Goal: Book appointment/travel/reservation

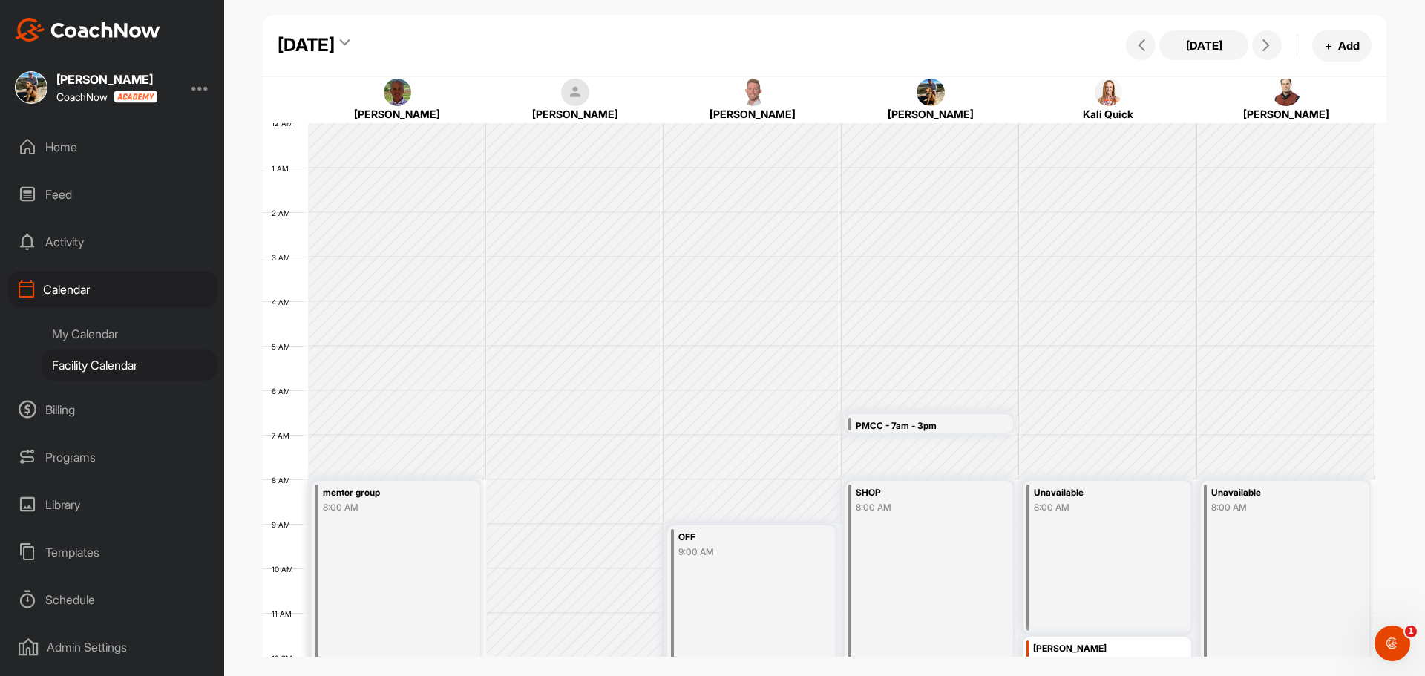
scroll to position [257, 0]
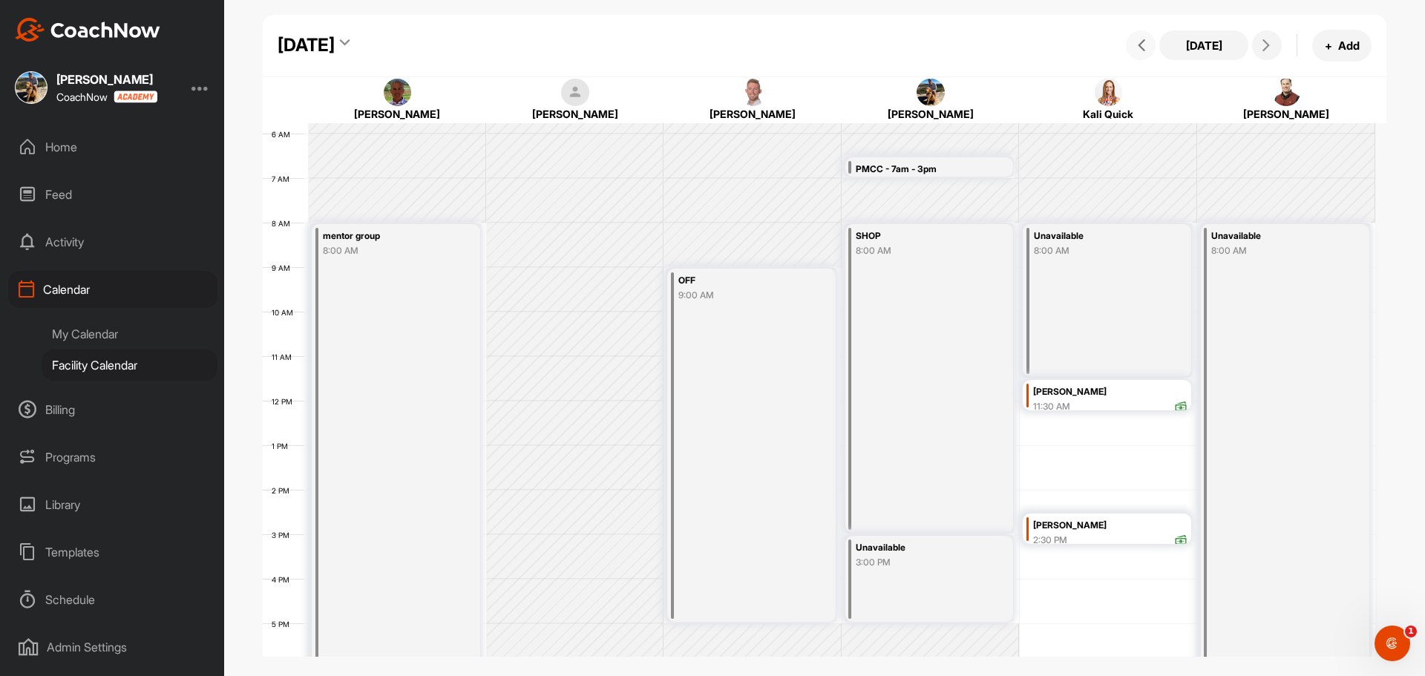
click at [1146, 50] on icon at bounding box center [1141, 45] width 12 height 12
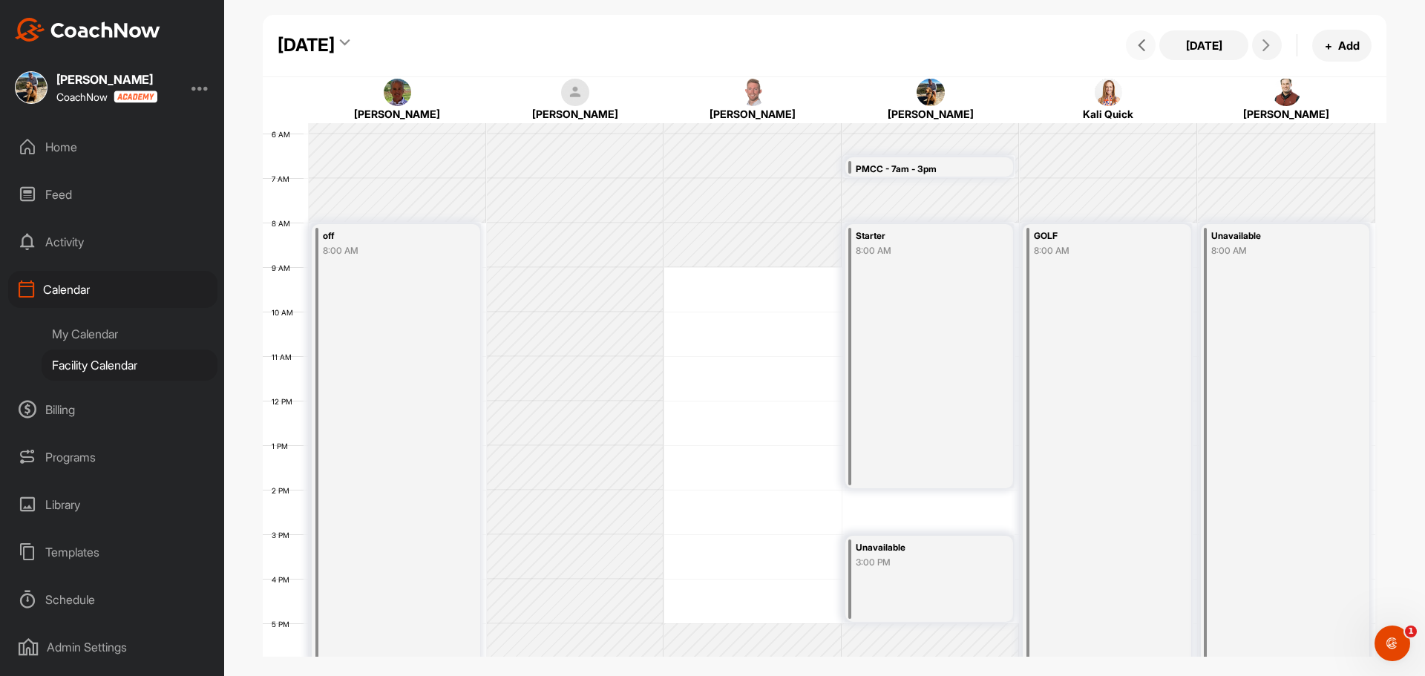
click at [1146, 50] on icon at bounding box center [1141, 45] width 12 height 12
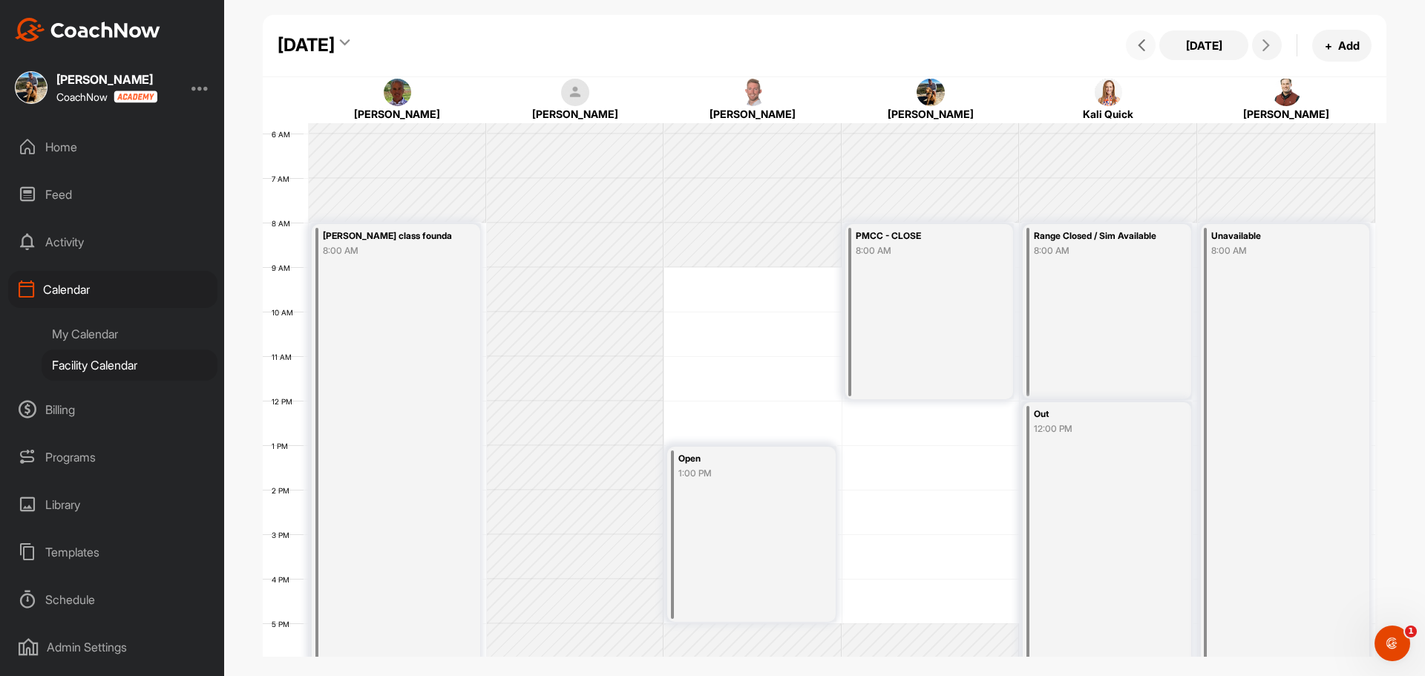
click at [1146, 50] on icon at bounding box center [1141, 45] width 12 height 12
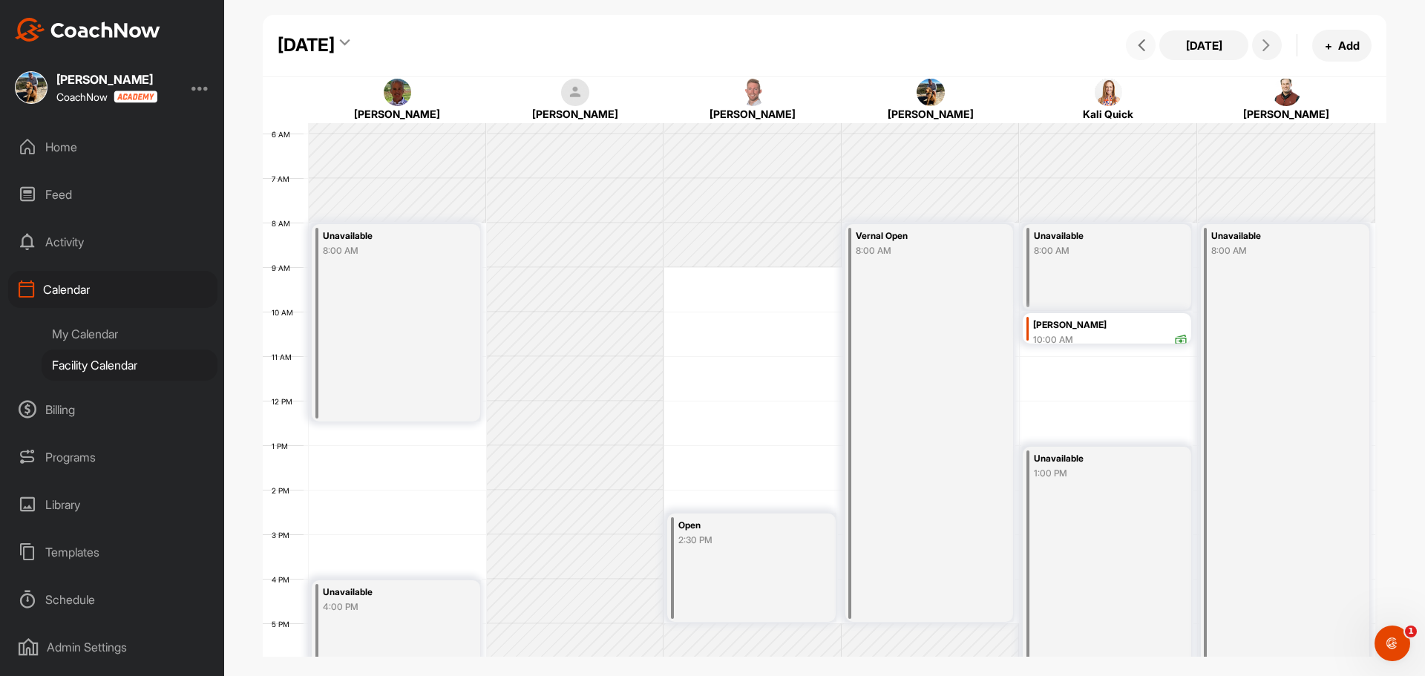
click at [1146, 50] on icon at bounding box center [1141, 45] width 12 height 12
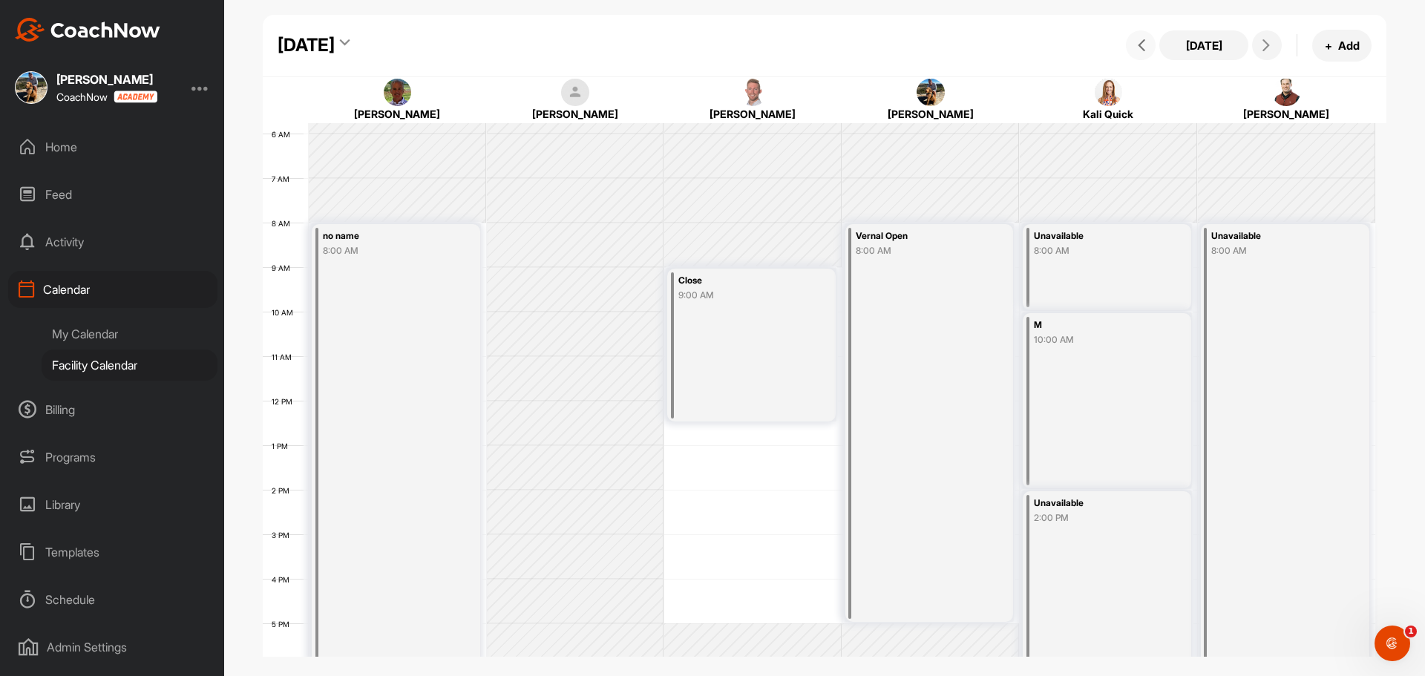
click at [1137, 44] on icon at bounding box center [1141, 45] width 12 height 12
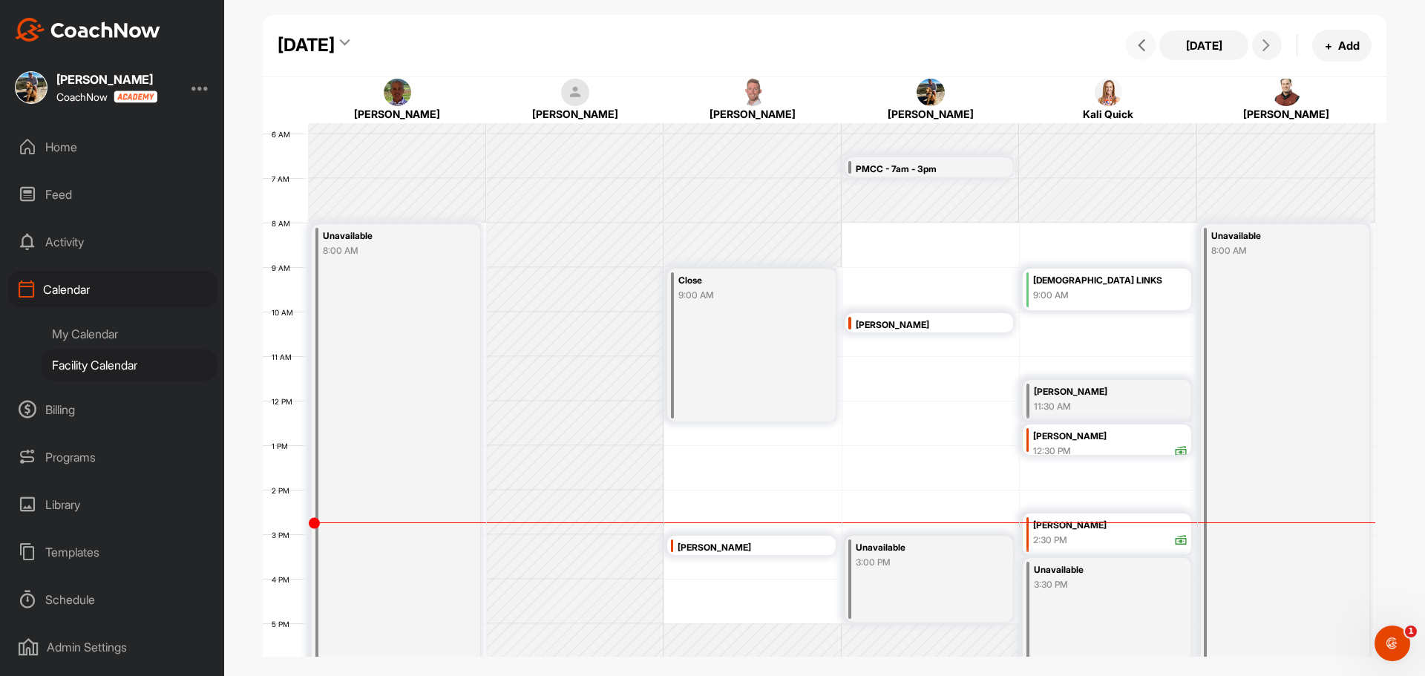
click at [1136, 43] on icon at bounding box center [1141, 45] width 12 height 12
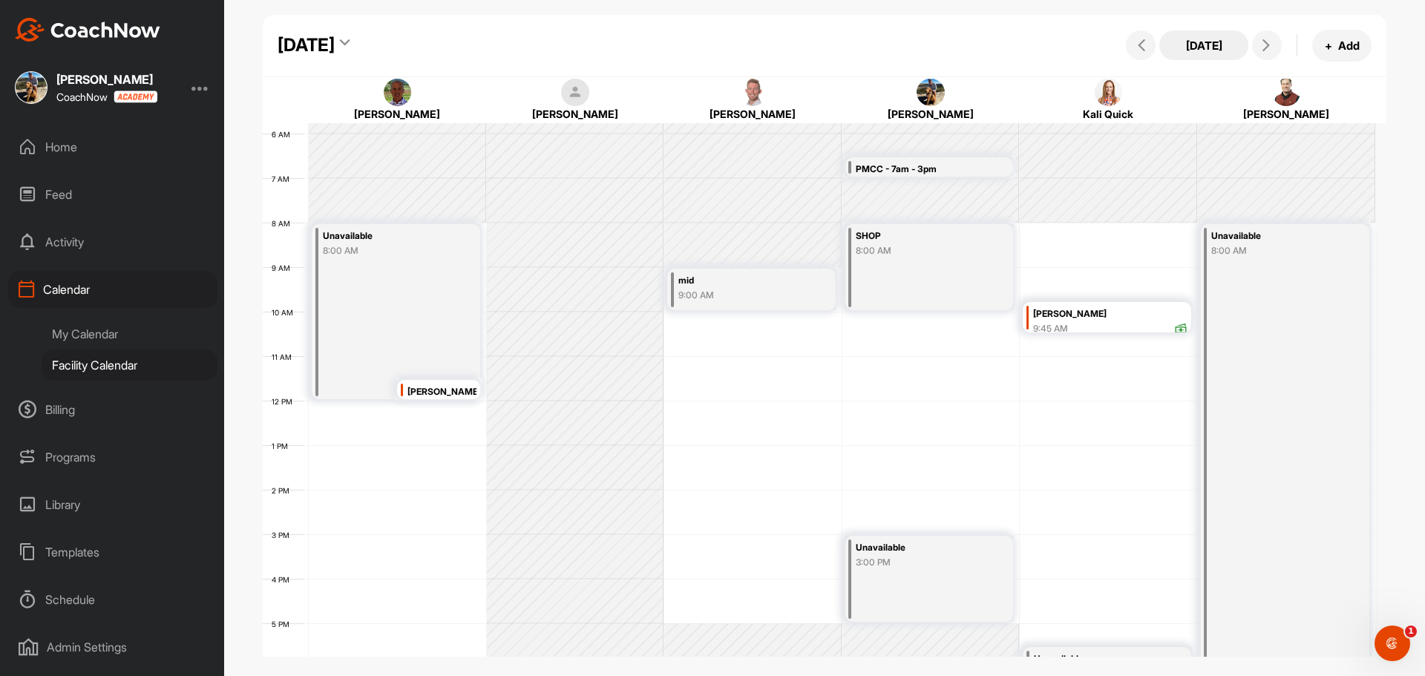
click at [1207, 42] on button "[DATE]" at bounding box center [1203, 45] width 89 height 30
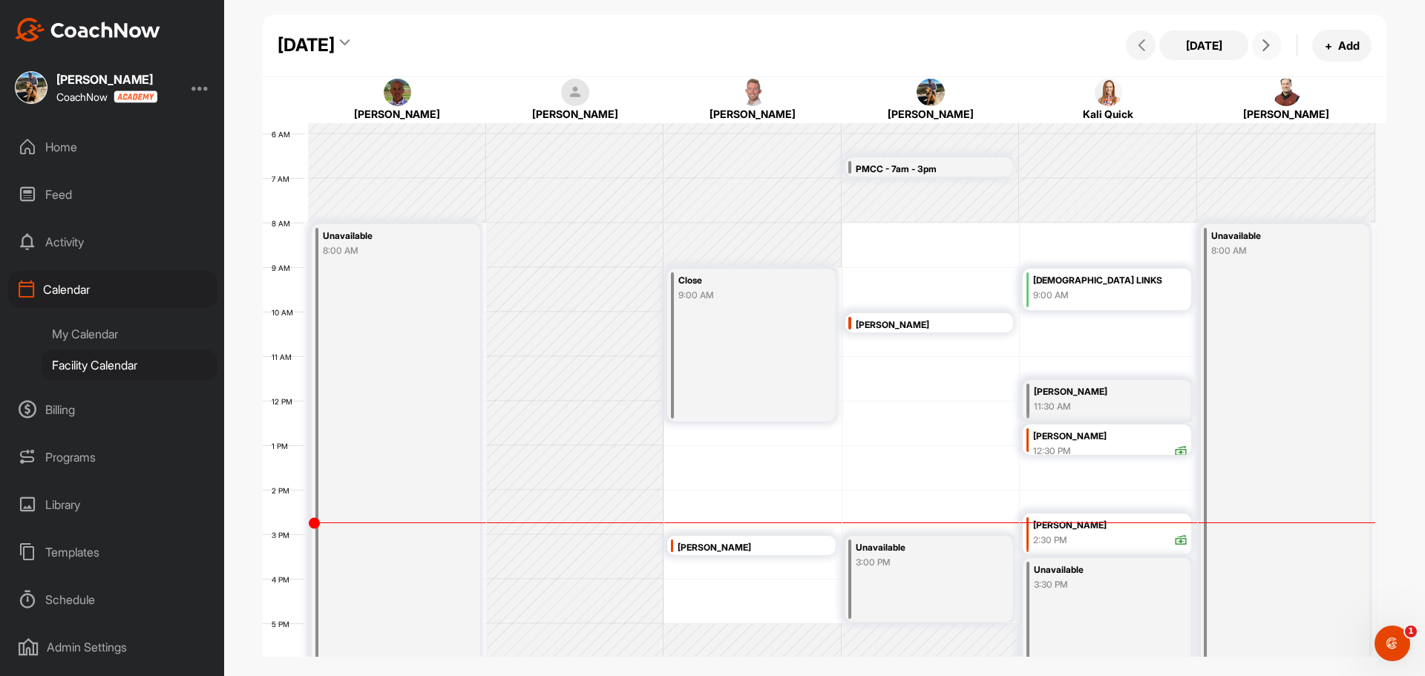
click at [1255, 45] on button at bounding box center [1267, 45] width 30 height 30
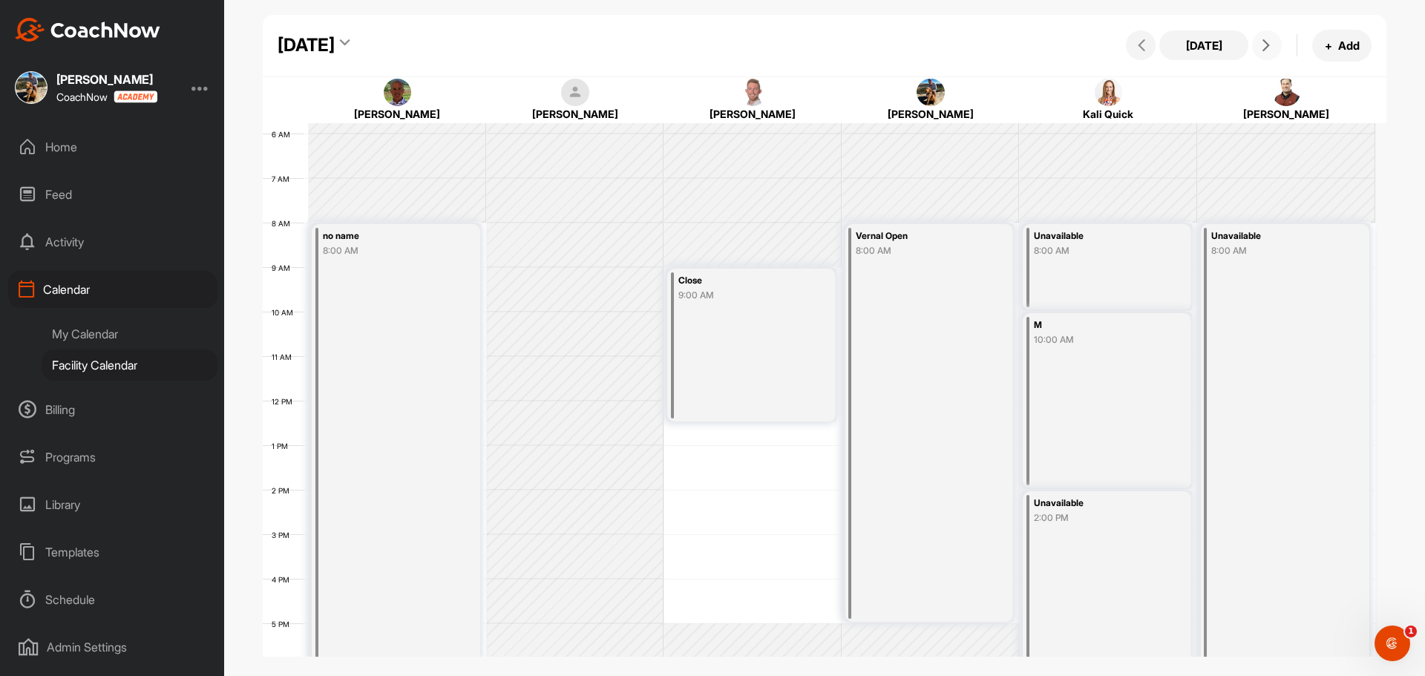
click at [1266, 40] on icon at bounding box center [1266, 45] width 12 height 12
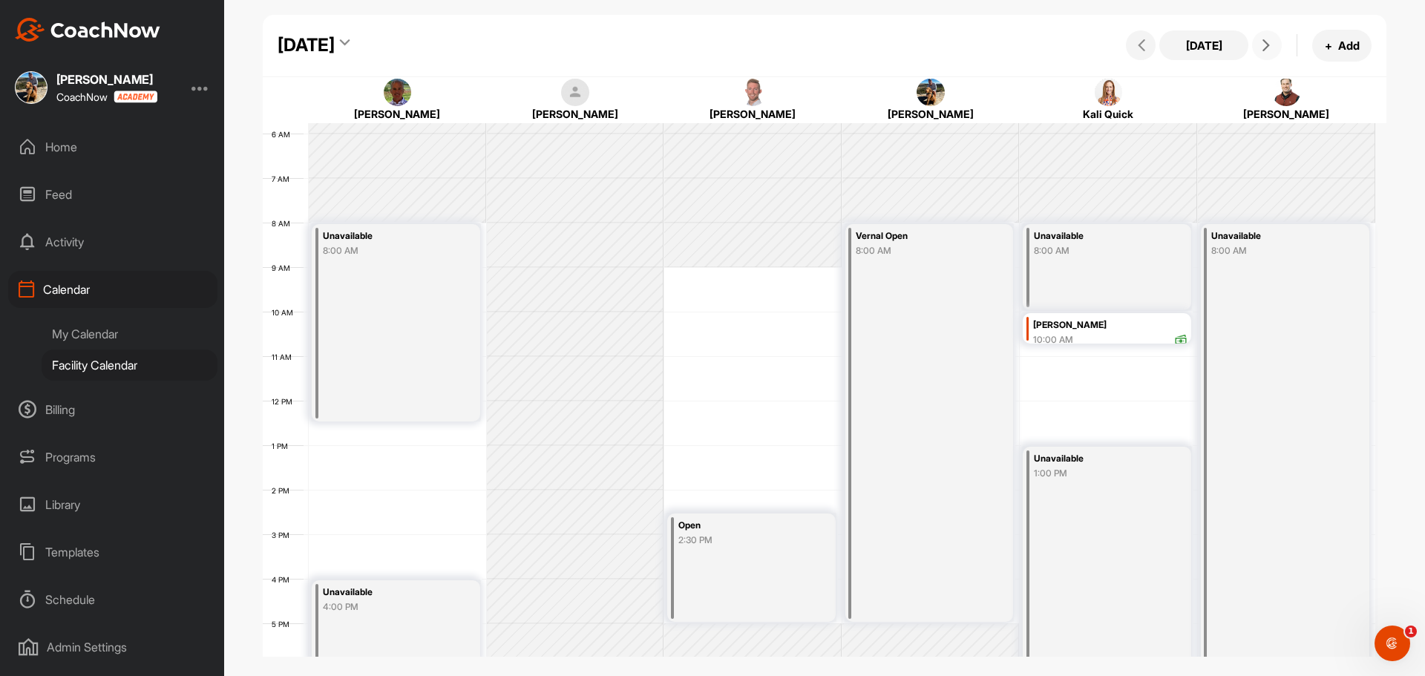
click at [1269, 45] on icon at bounding box center [1266, 45] width 12 height 12
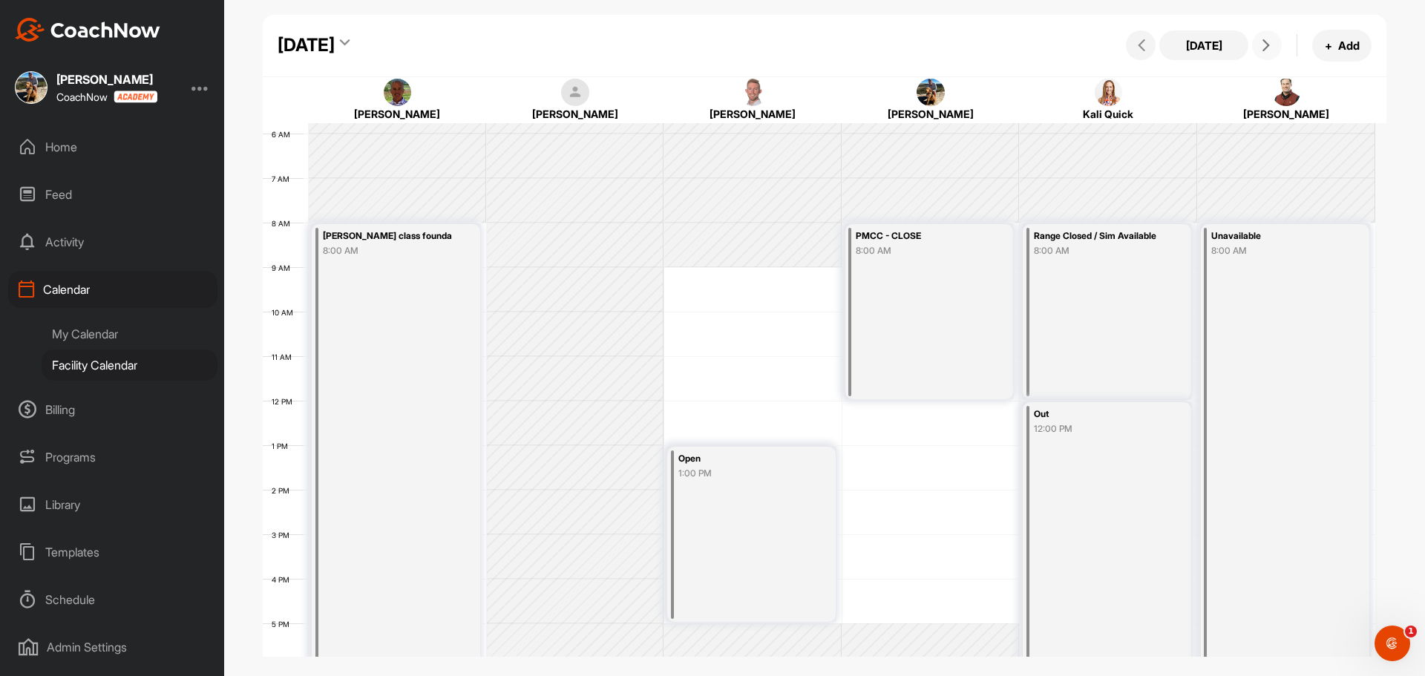
click at [1267, 42] on icon at bounding box center [1266, 45] width 12 height 12
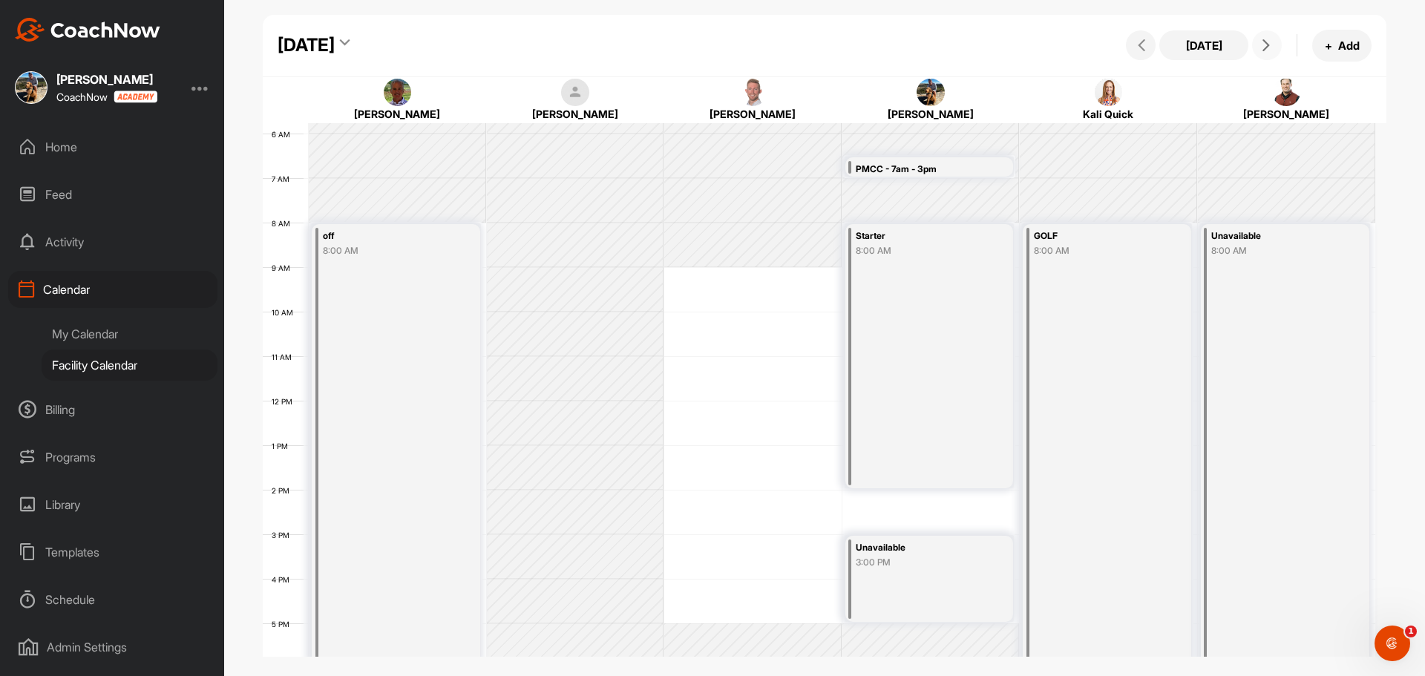
click at [1272, 45] on span at bounding box center [1267, 45] width 18 height 12
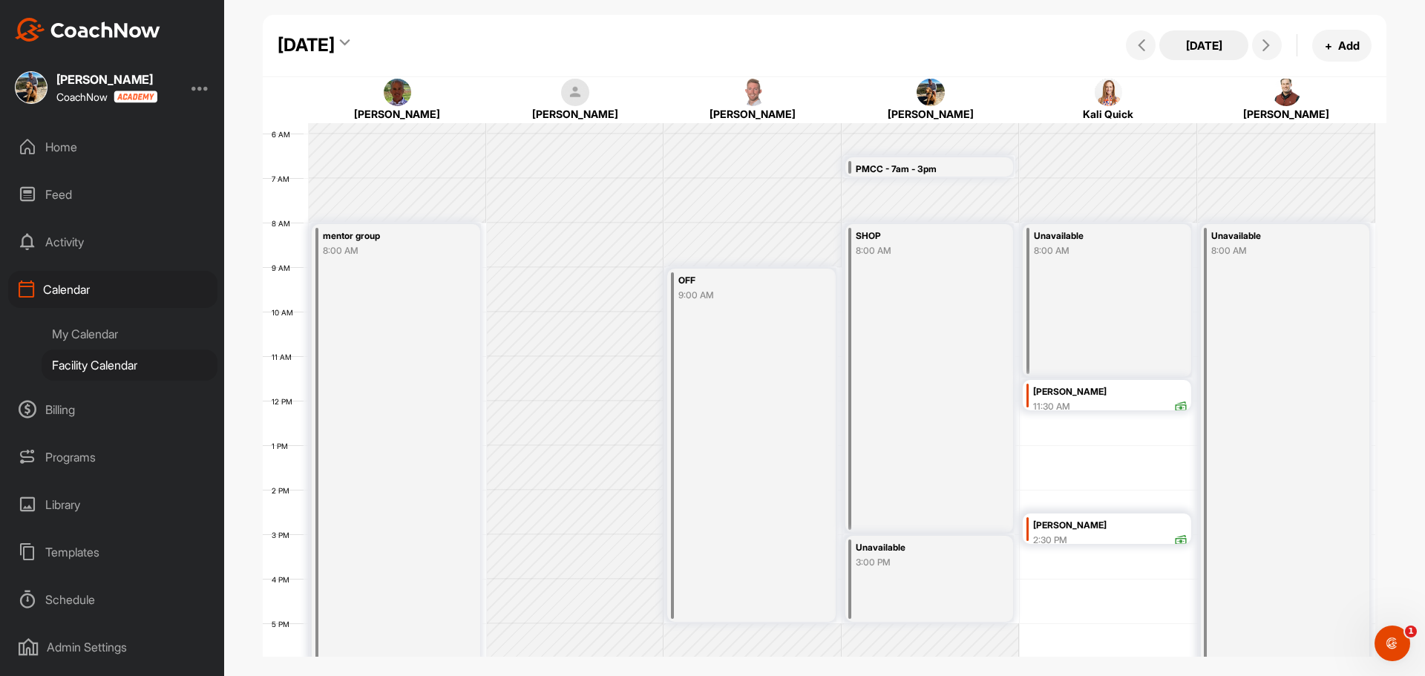
click at [1192, 39] on button "[DATE]" at bounding box center [1203, 45] width 89 height 30
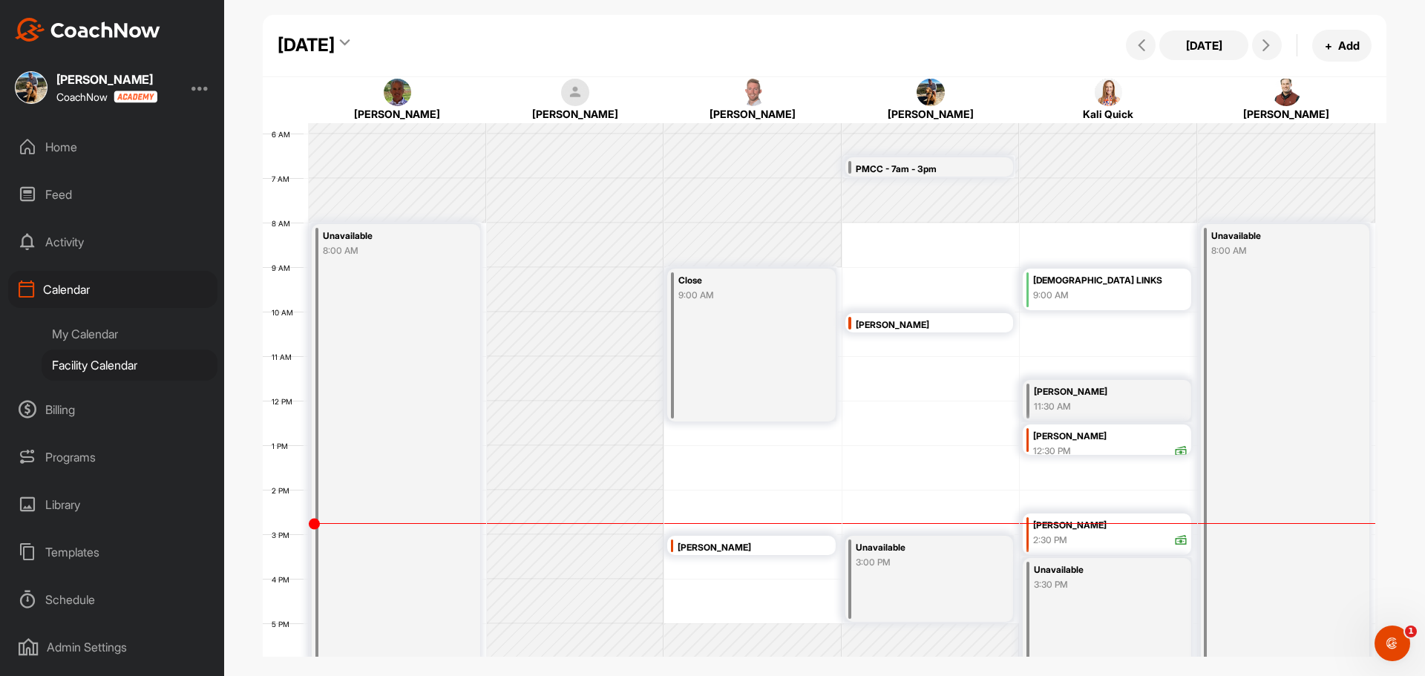
click at [335, 42] on div "[DATE]" at bounding box center [305, 45] width 57 height 27
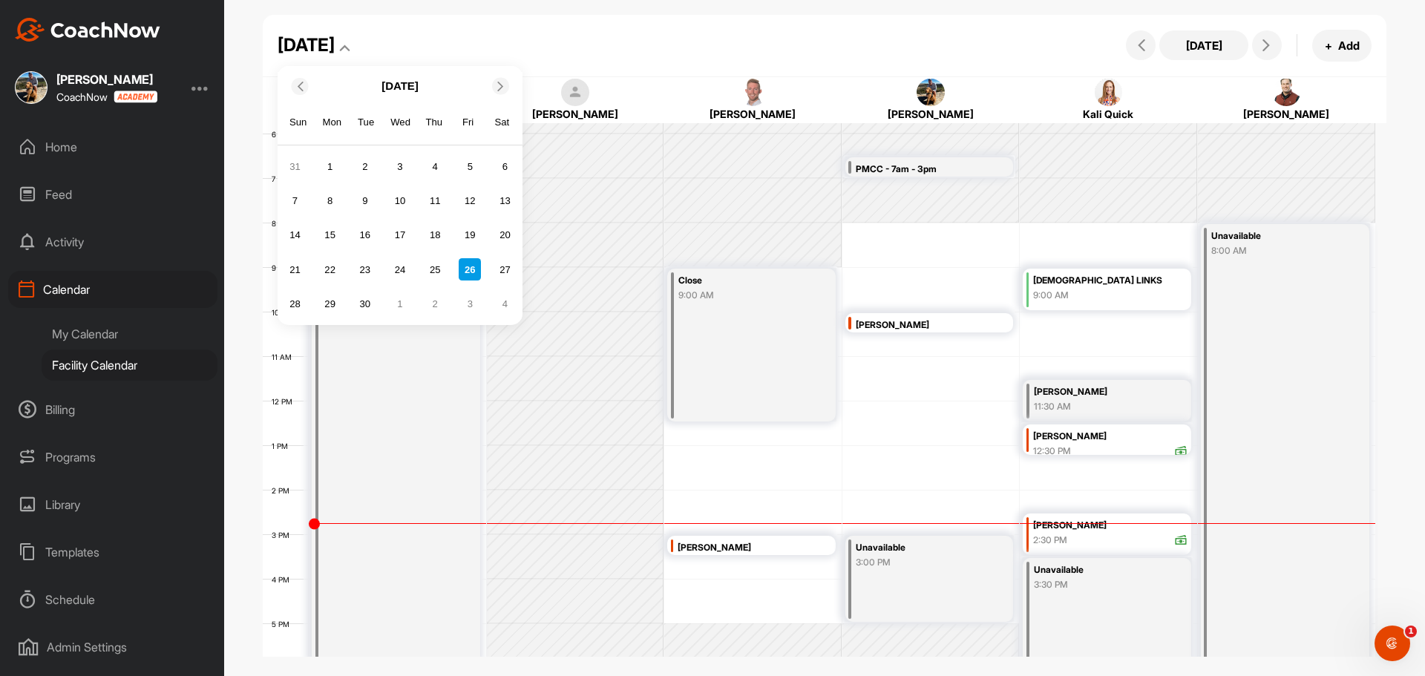
click at [665, 48] on div "[DATE] [DATE] Sun Mon Tue Wed Thu Fri Sat 31 1 2 3 4 5 6 7 8 9 10 11 12 13 14 1…" at bounding box center [825, 46] width 1124 height 62
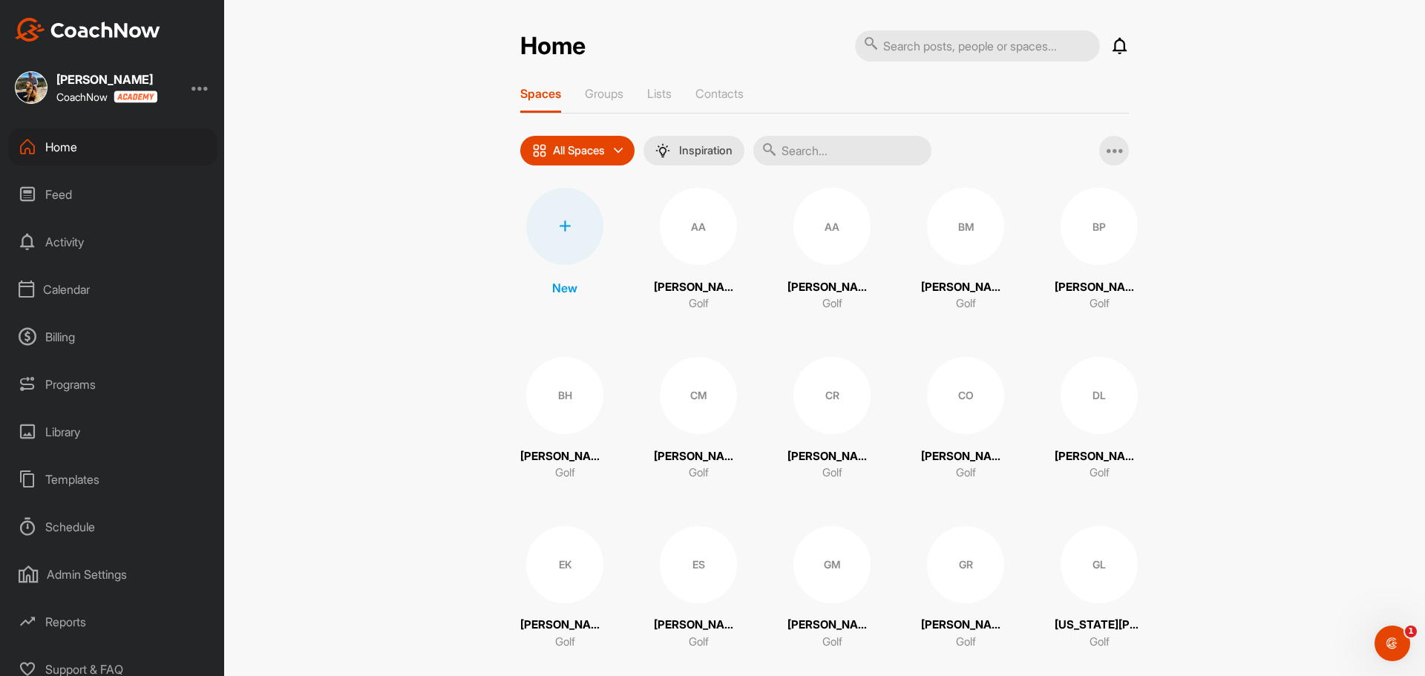
click at [61, 289] on div "Calendar" at bounding box center [112, 289] width 209 height 37
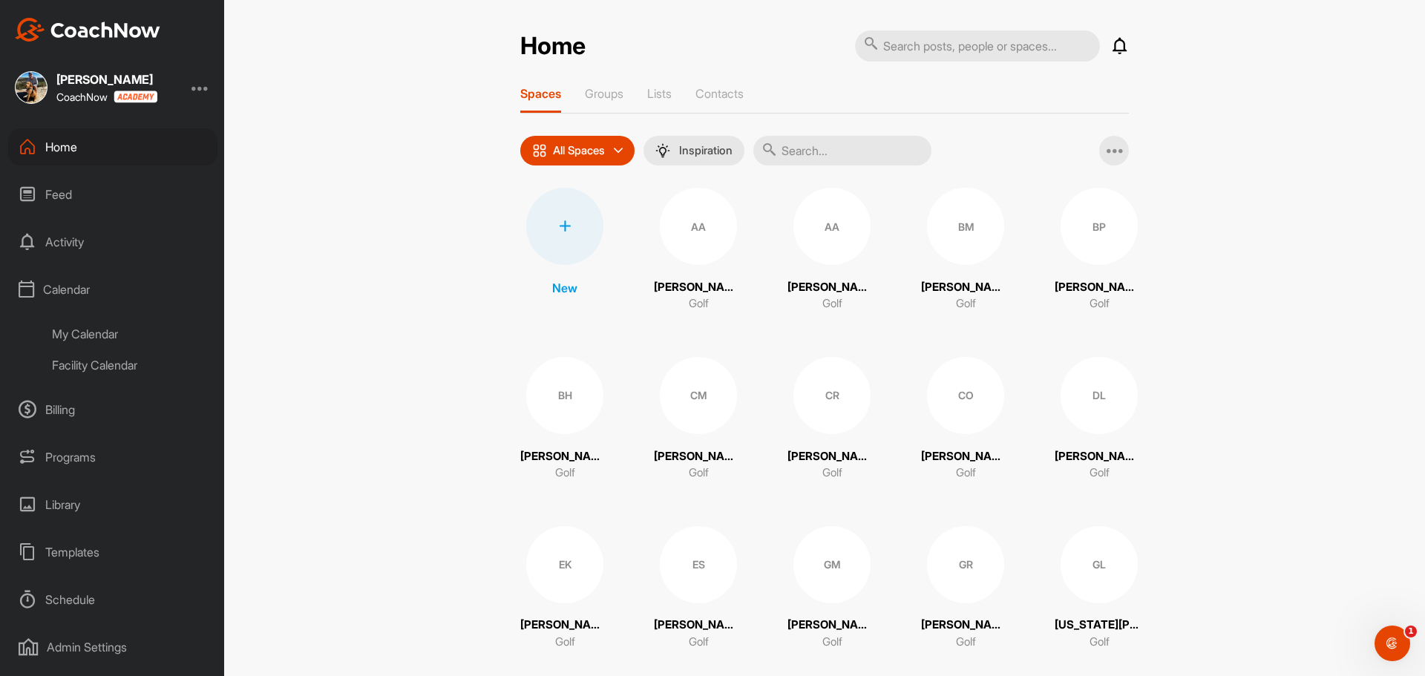
click at [65, 364] on div "Facility Calendar" at bounding box center [130, 364] width 176 height 31
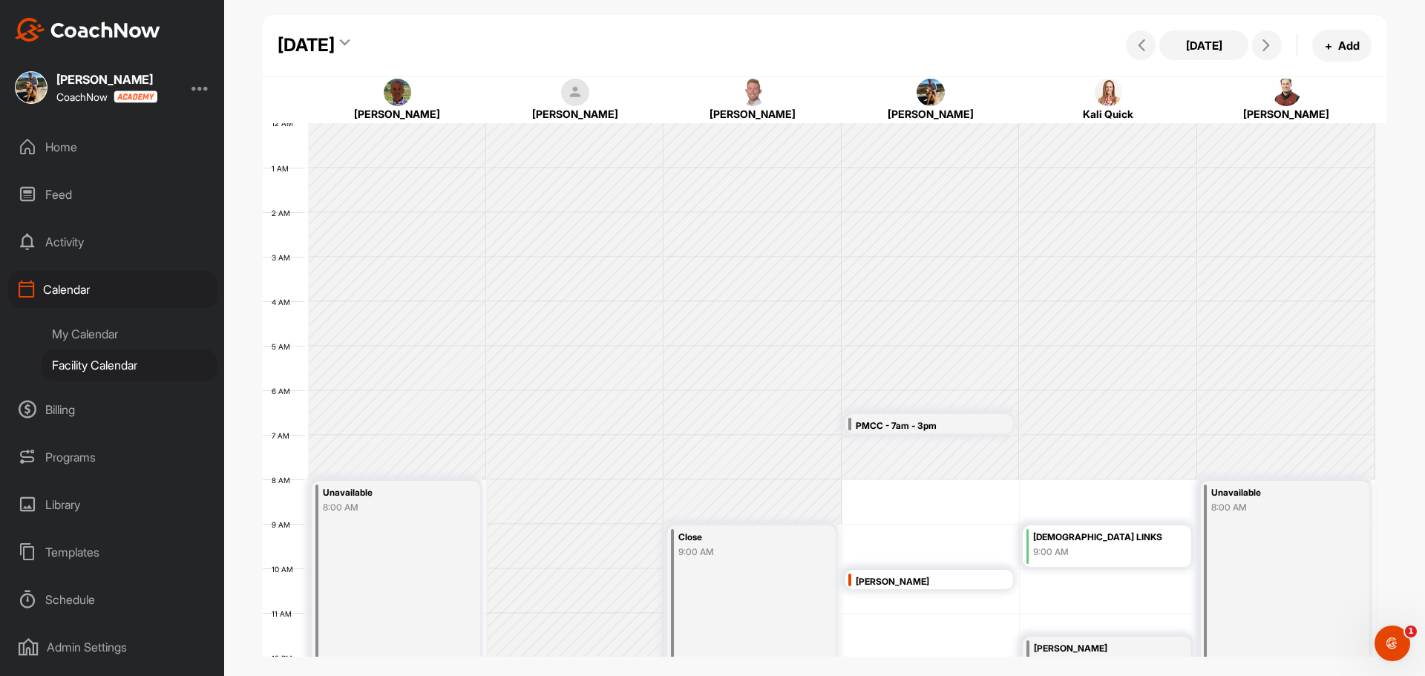
scroll to position [257, 0]
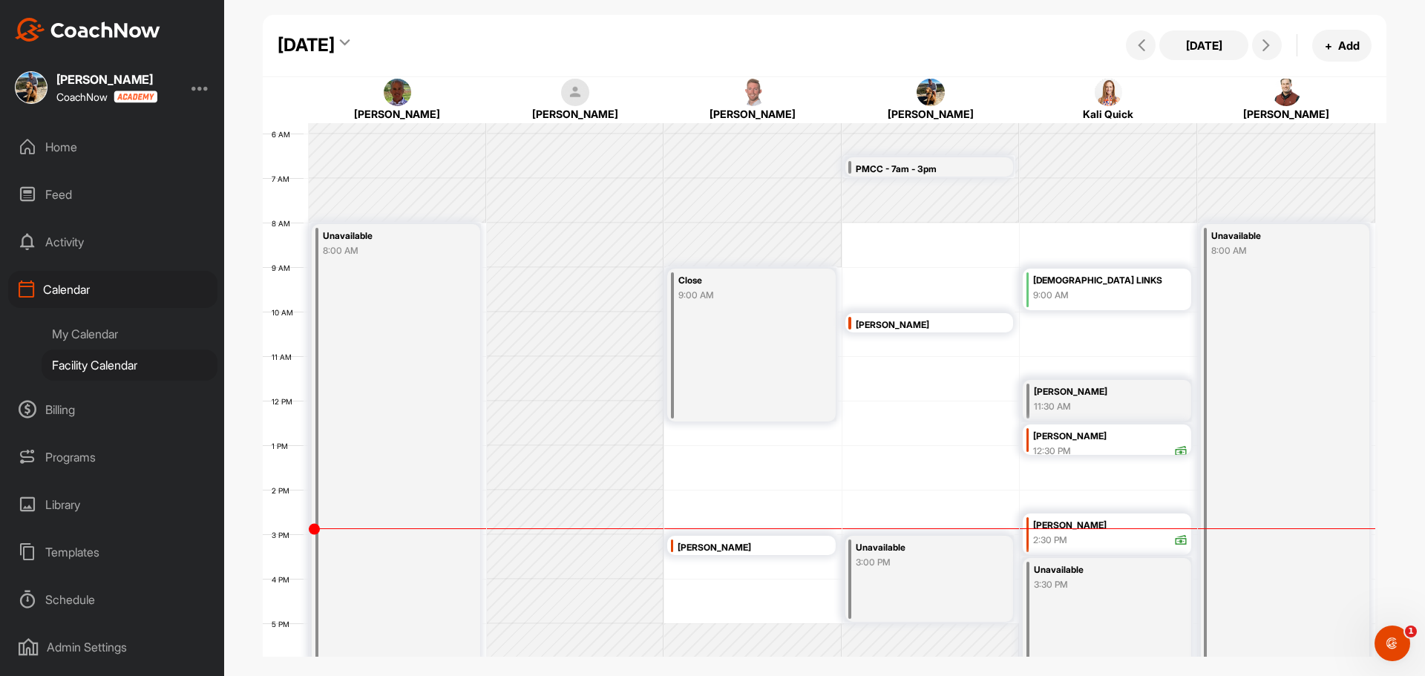
click at [703, 546] on div "[PERSON_NAME]" at bounding box center [754, 547] width 154 height 17
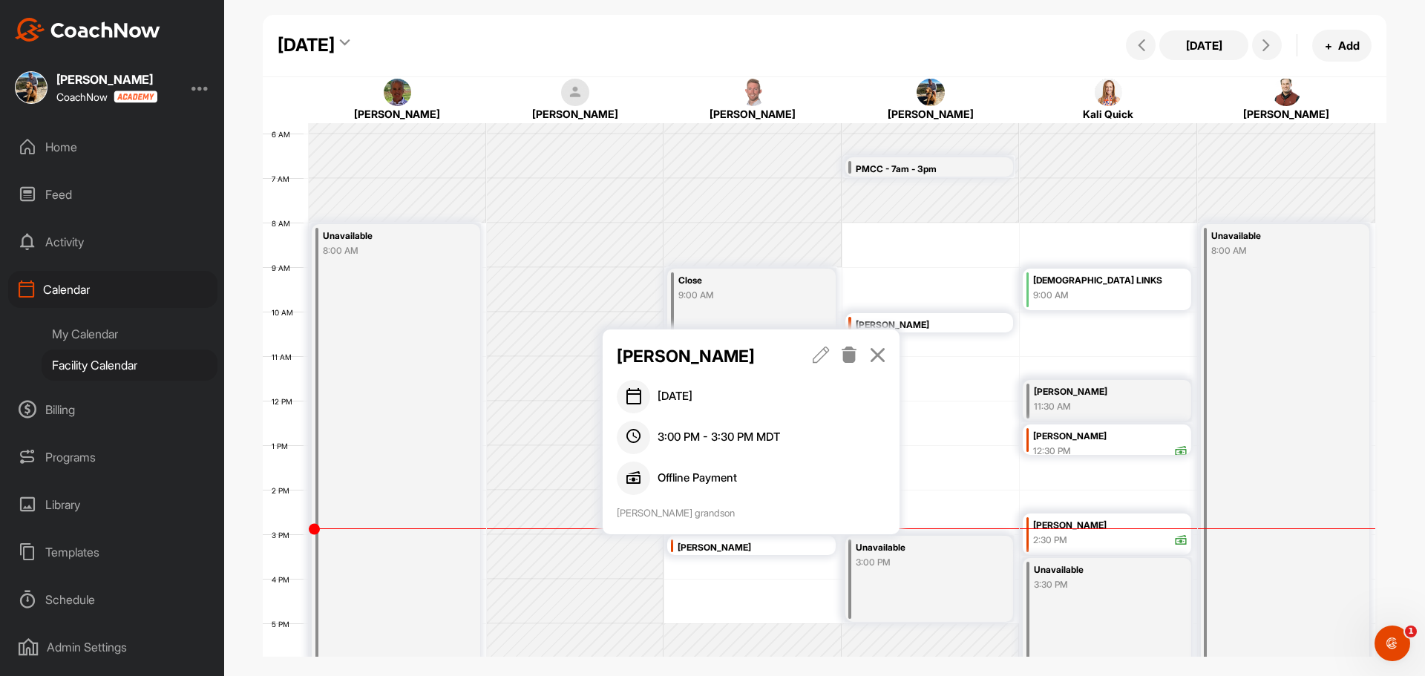
click at [883, 358] on icon at bounding box center [877, 354] width 17 height 16
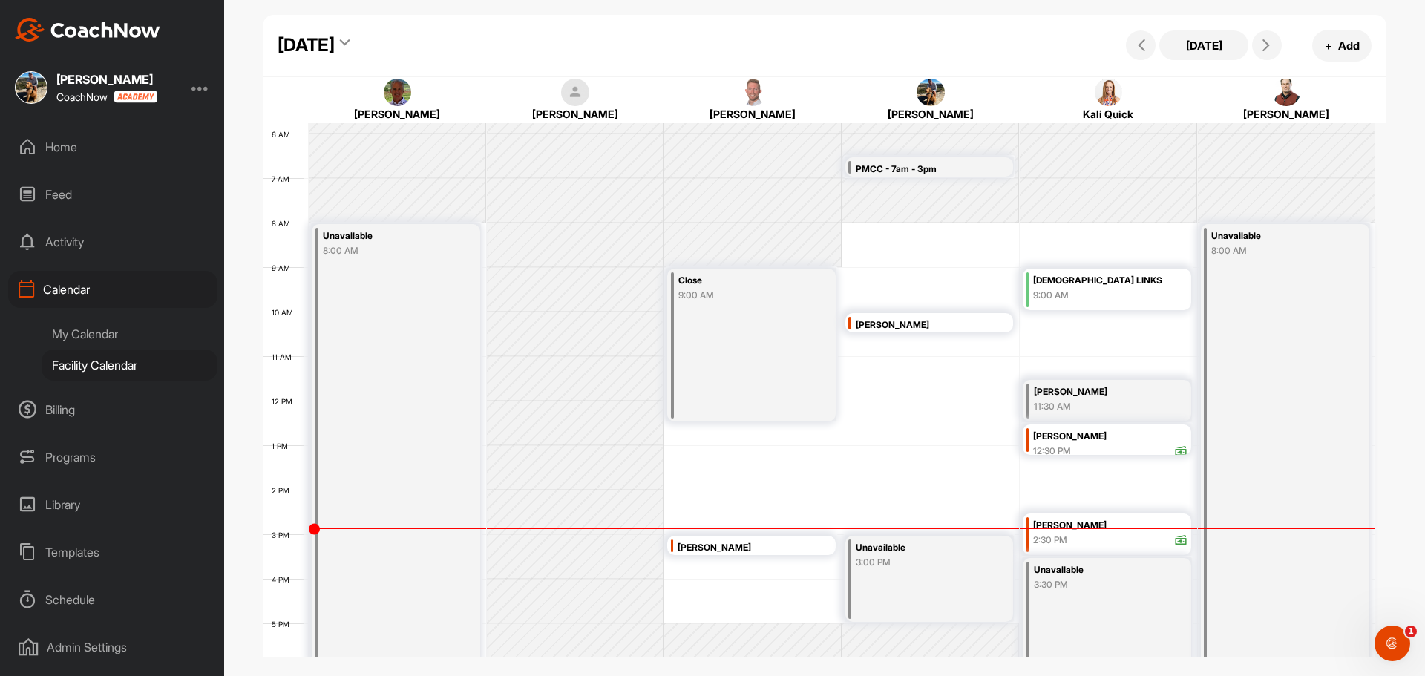
click at [728, 549] on div "[PERSON_NAME]" at bounding box center [754, 547] width 154 height 17
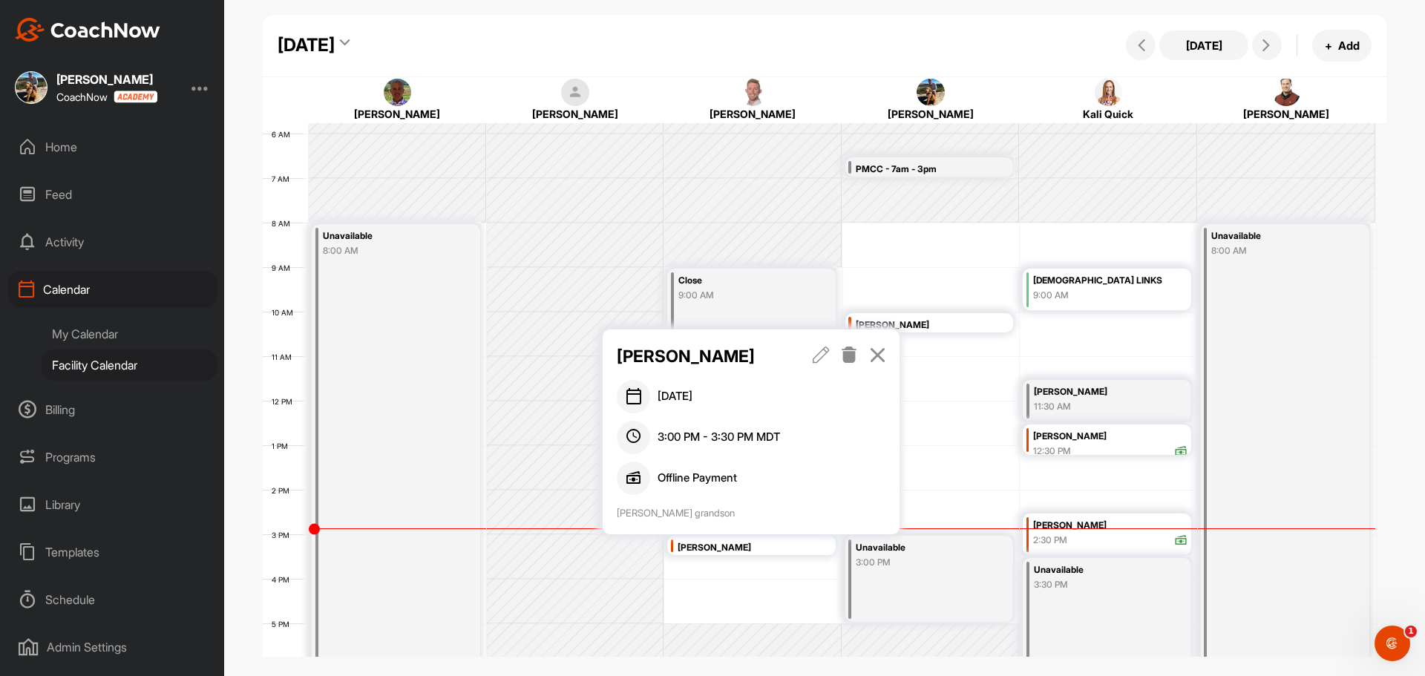
click at [881, 355] on icon at bounding box center [877, 354] width 17 height 16
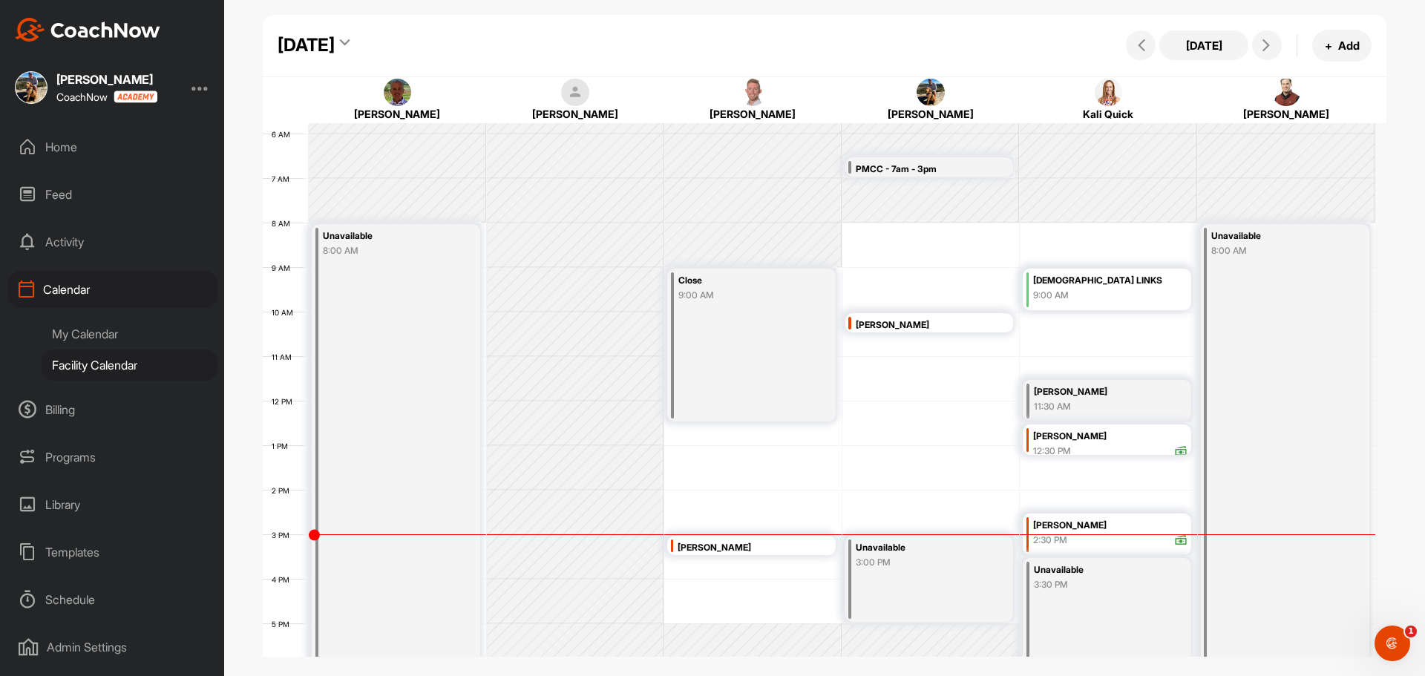
click at [817, 562] on div "12 AM 1 AM 2 AM 3 AM 4 AM 5 AM 6 AM 7 AM 8 AM 9 AM 10 AM 11 AM 12 PM 1 PM 2 PM …" at bounding box center [819, 400] width 1112 height 1068
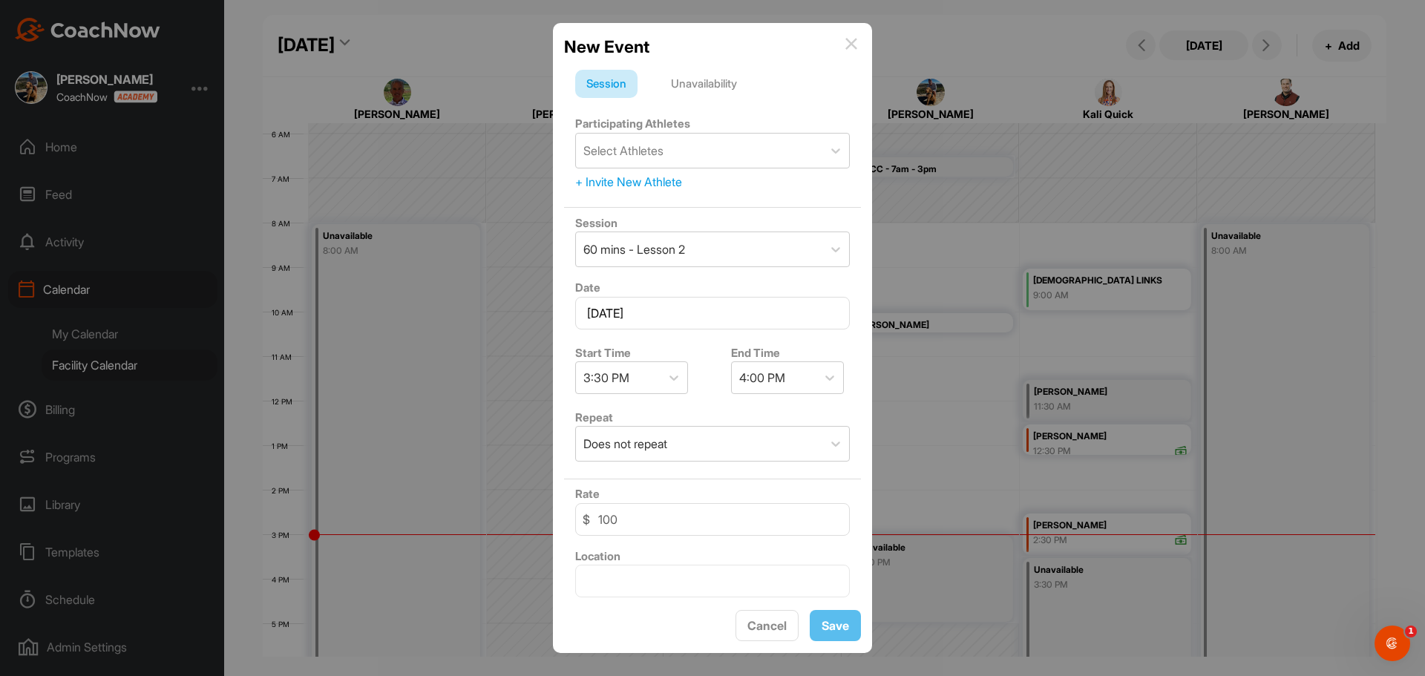
click at [712, 85] on div "Unavailability" at bounding box center [704, 84] width 88 height 28
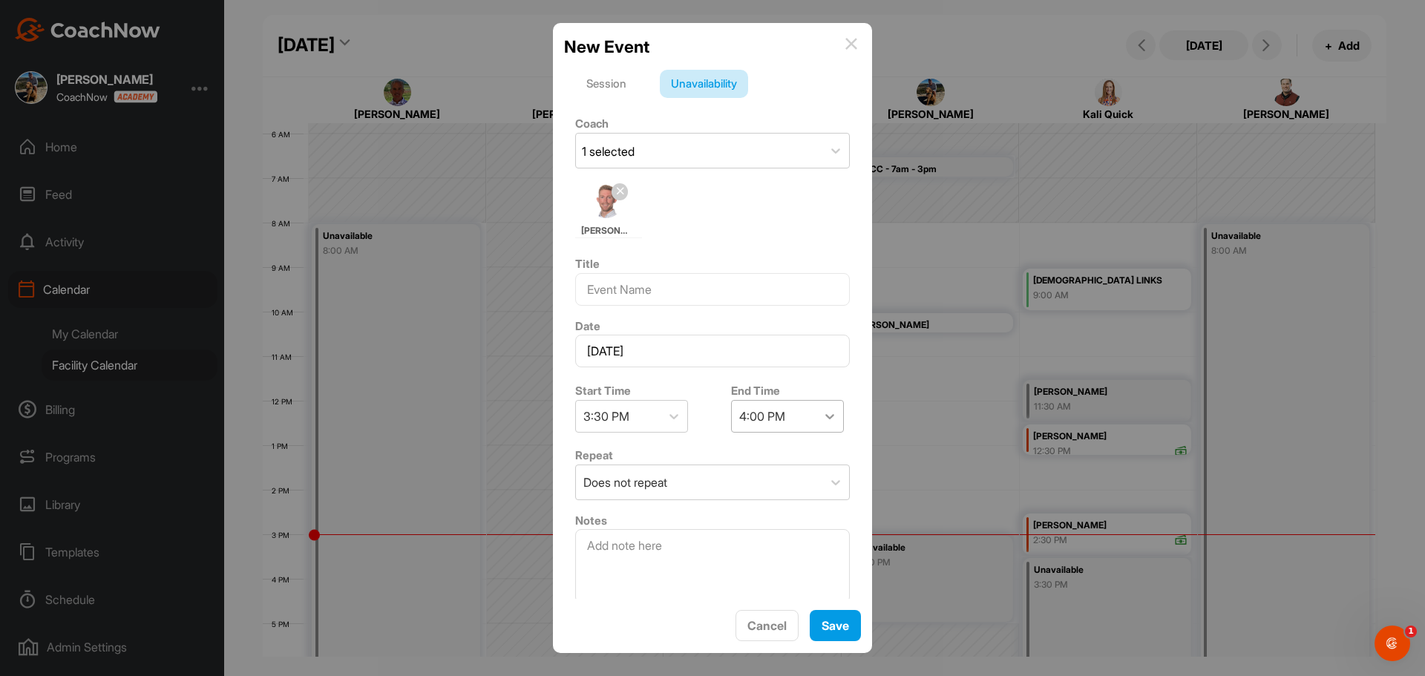
click at [825, 416] on icon at bounding box center [829, 416] width 9 height 5
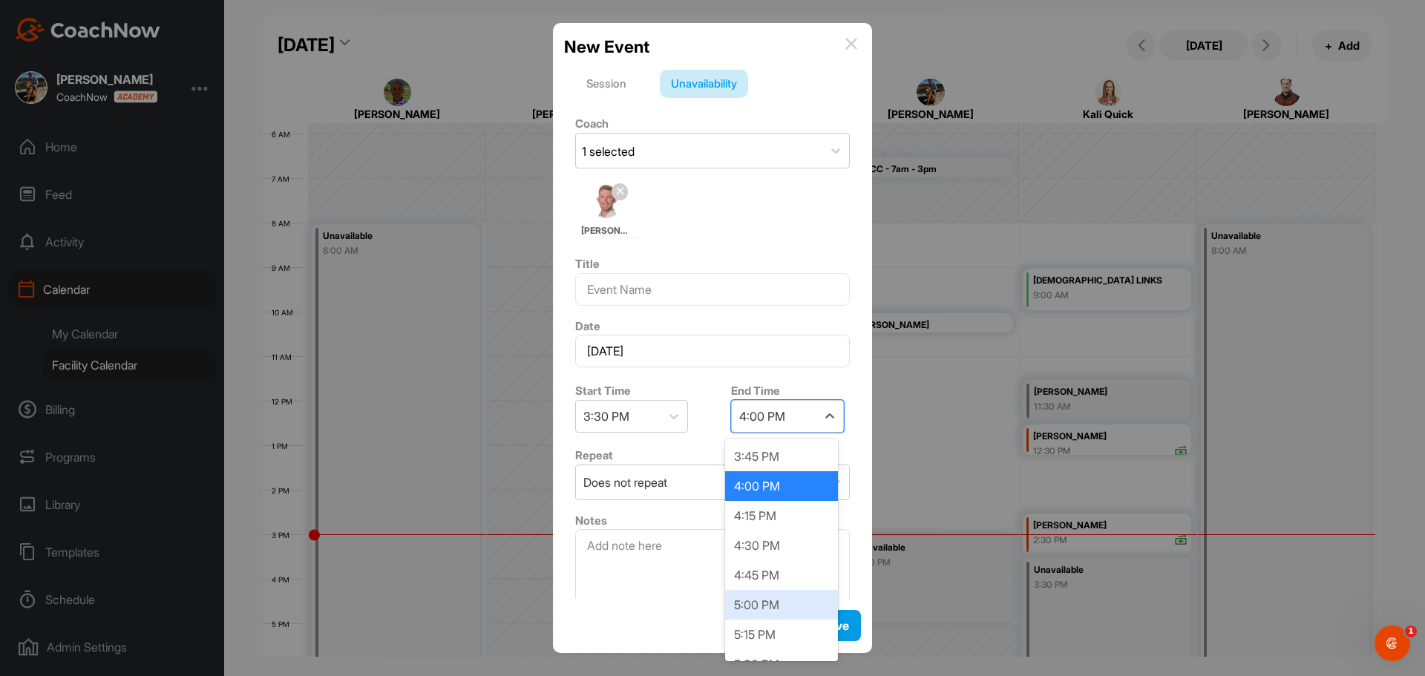
click at [763, 604] on div "5:00 PM" at bounding box center [781, 605] width 113 height 30
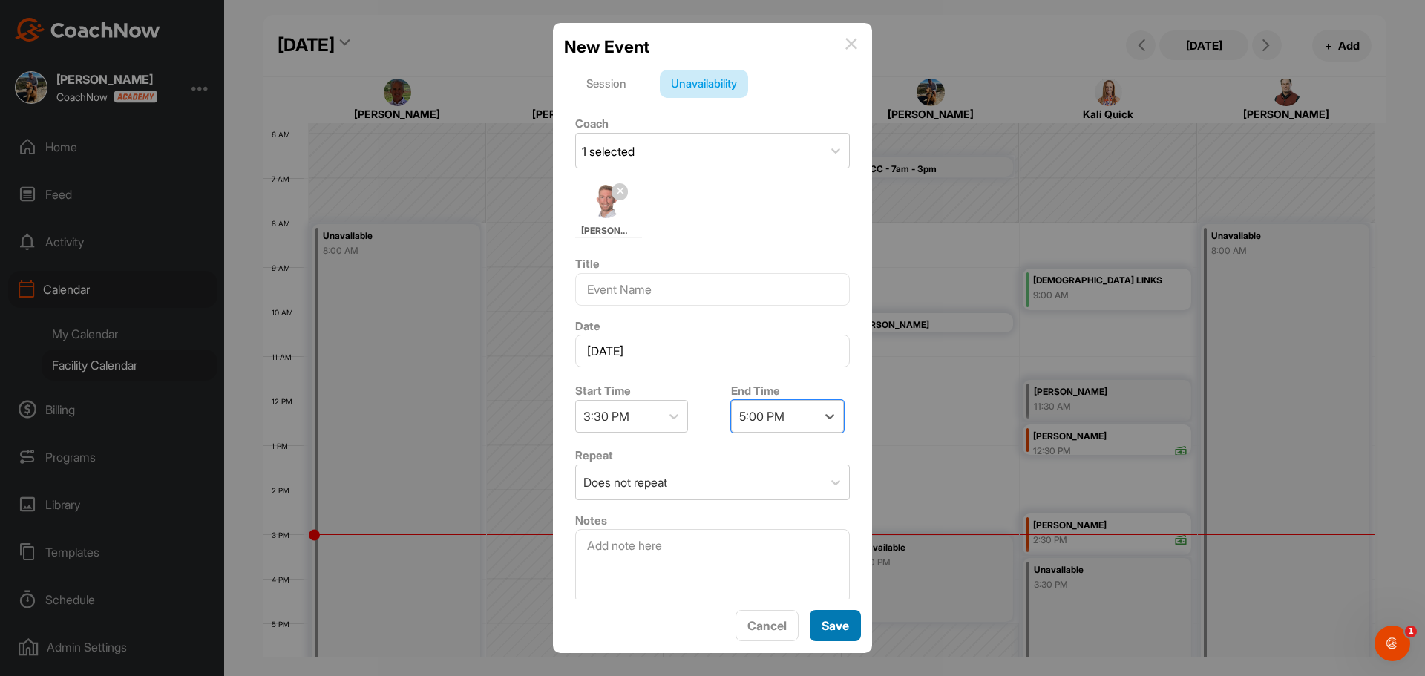
click at [830, 623] on span "Save" at bounding box center [834, 625] width 27 height 15
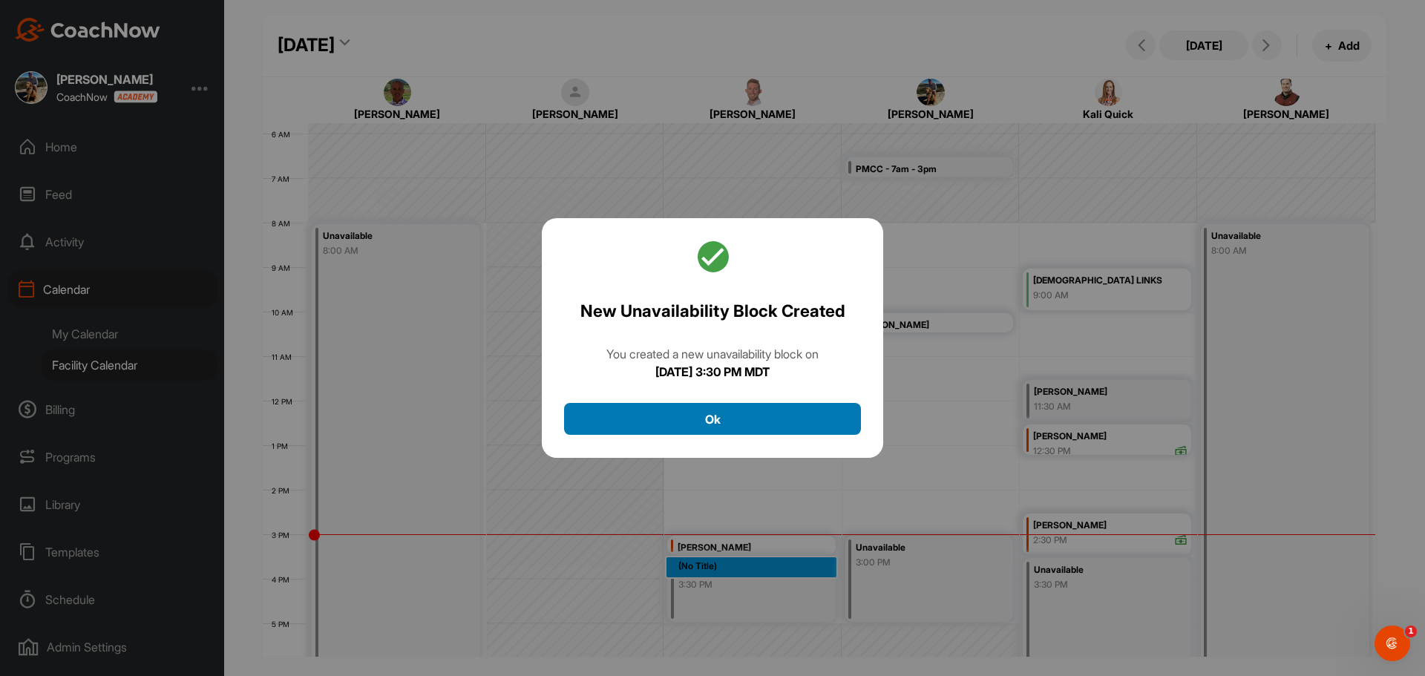
click at [764, 421] on button "Ok" at bounding box center [712, 419] width 297 height 32
